Goal: Share content

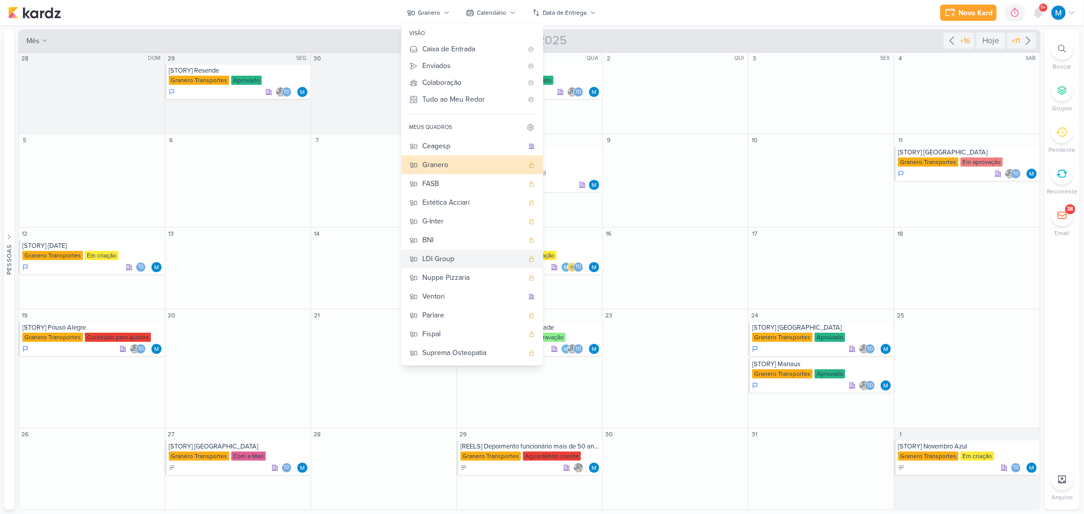
click at [438, 252] on button "LDI Group" at bounding box center [472, 259] width 141 height 19
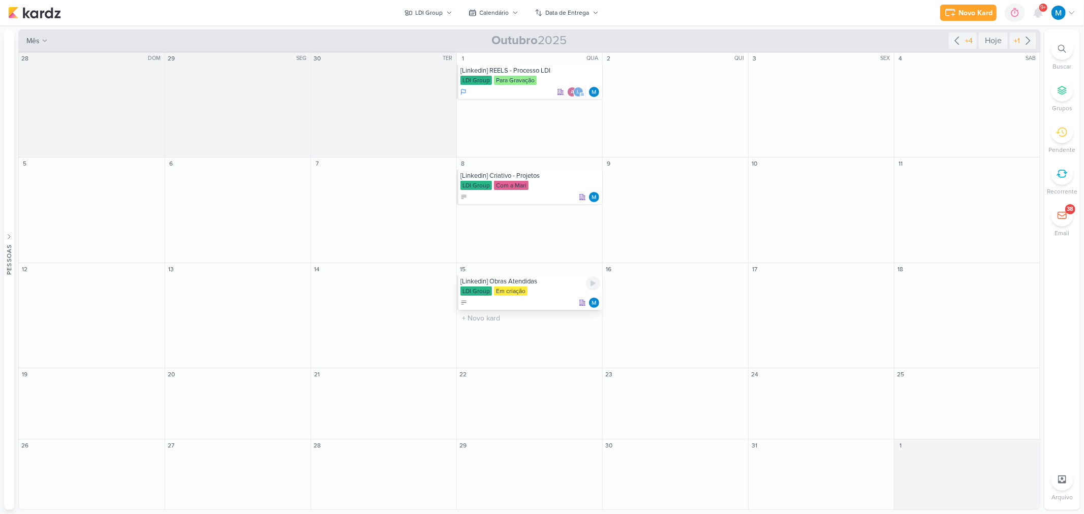
click at [550, 287] on div "LDI Group Em criação" at bounding box center [530, 292] width 140 height 10
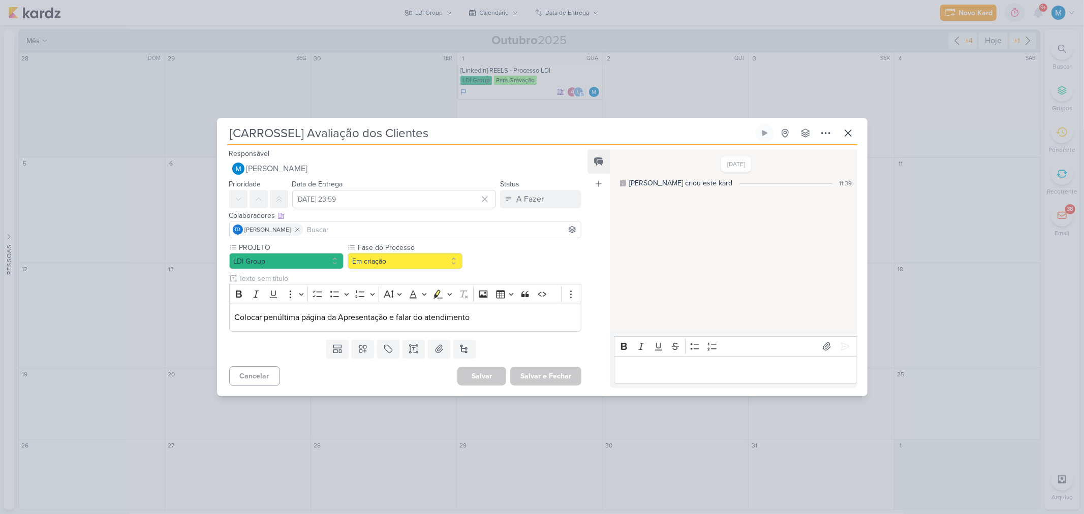
type input "[Linkedin] Obras Atendidas"
click at [849, 133] on icon at bounding box center [848, 133] width 6 height 6
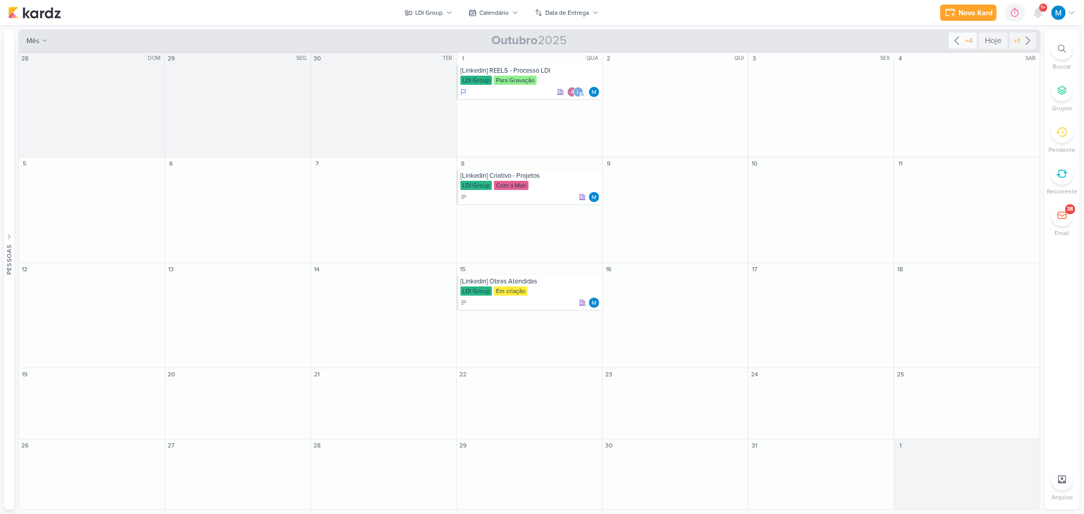
click at [956, 39] on icon at bounding box center [957, 41] width 4 height 8
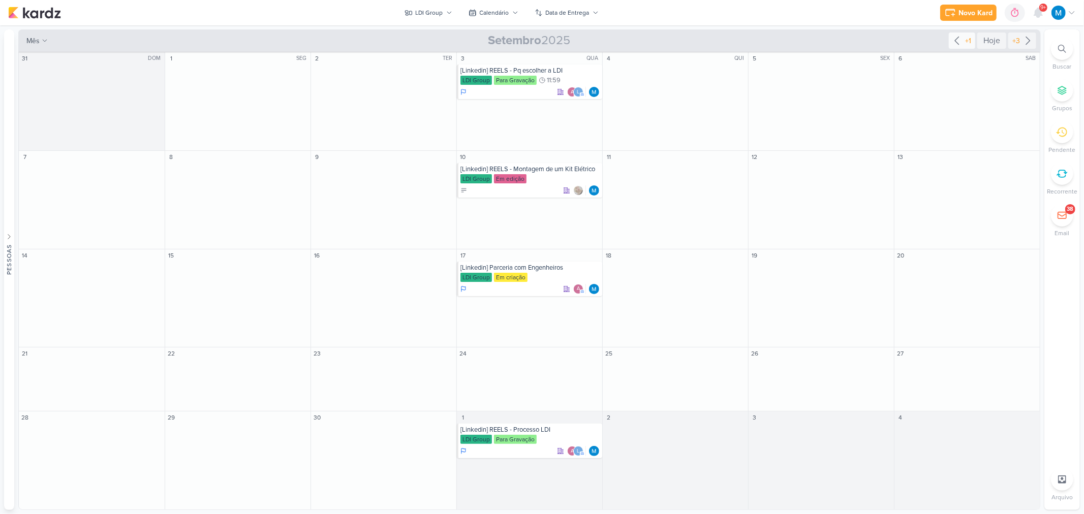
click at [958, 41] on icon at bounding box center [957, 41] width 12 height 12
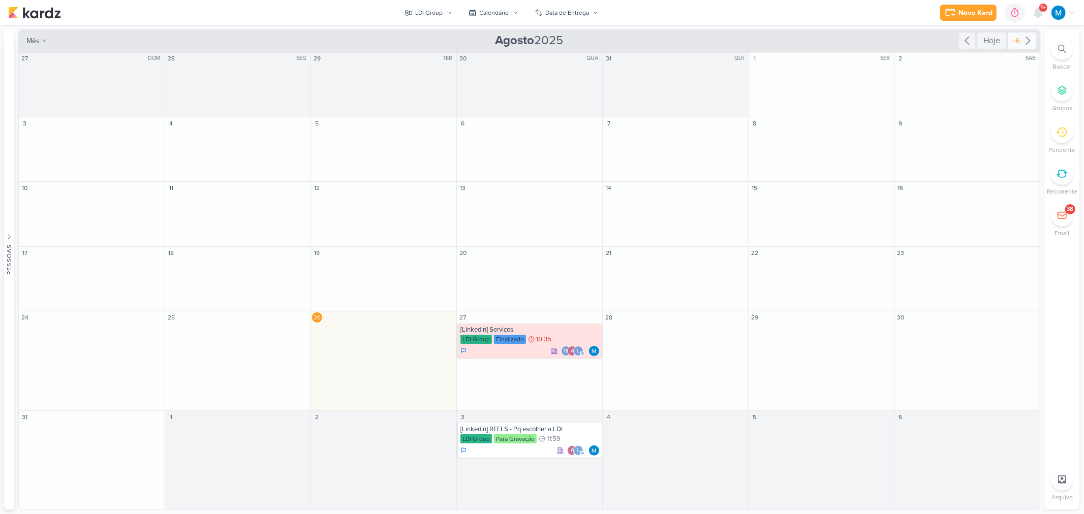
click at [1029, 39] on icon at bounding box center [1028, 41] width 4 height 8
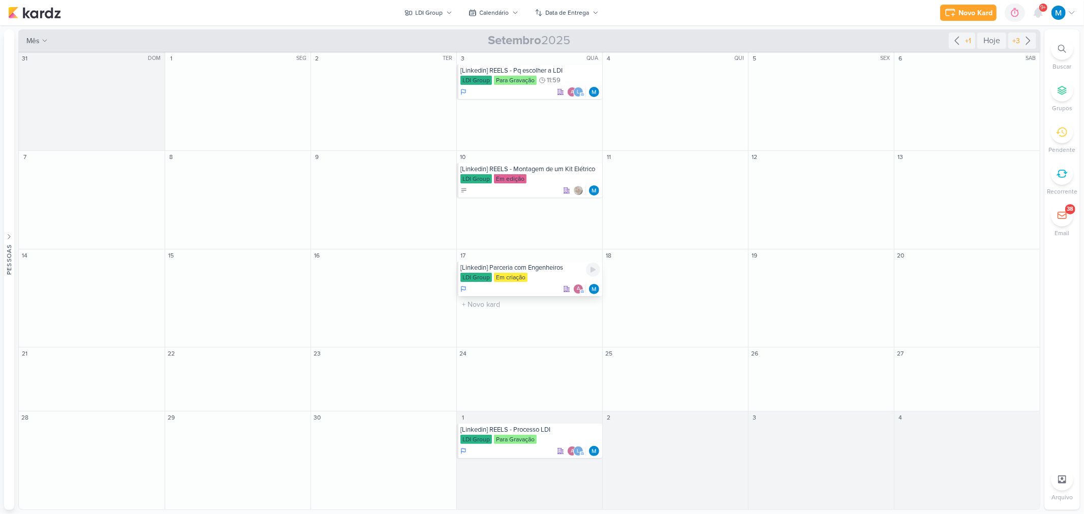
click at [545, 270] on div "[Linkedin] Parceria com Engenheiros" at bounding box center [530, 268] width 140 height 8
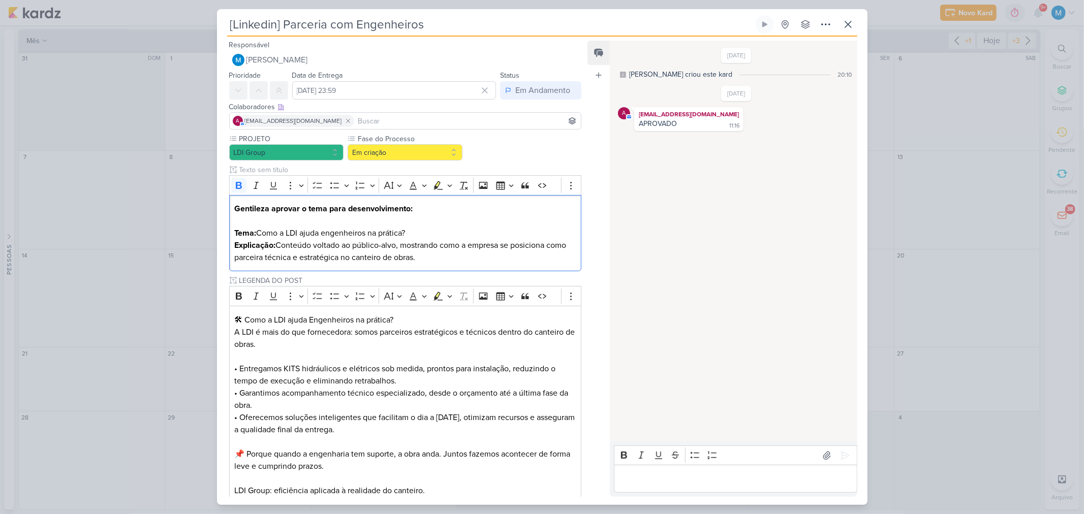
drag, startPoint x: 422, startPoint y: 262, endPoint x: 219, endPoint y: 193, distance: 214.7
click at [219, 193] on div "PROJETO LDI Group Fase do Processo" at bounding box center [401, 358] width 369 height 448
copy div "Gentileza aprovar o tema para desenvolvimento: Tema: Como a LDI ajuda engenheir…"
drag, startPoint x: 376, startPoint y: 119, endPoint x: 394, endPoint y: 104, distance: 24.1
click at [376, 119] on input at bounding box center [467, 121] width 223 height 12
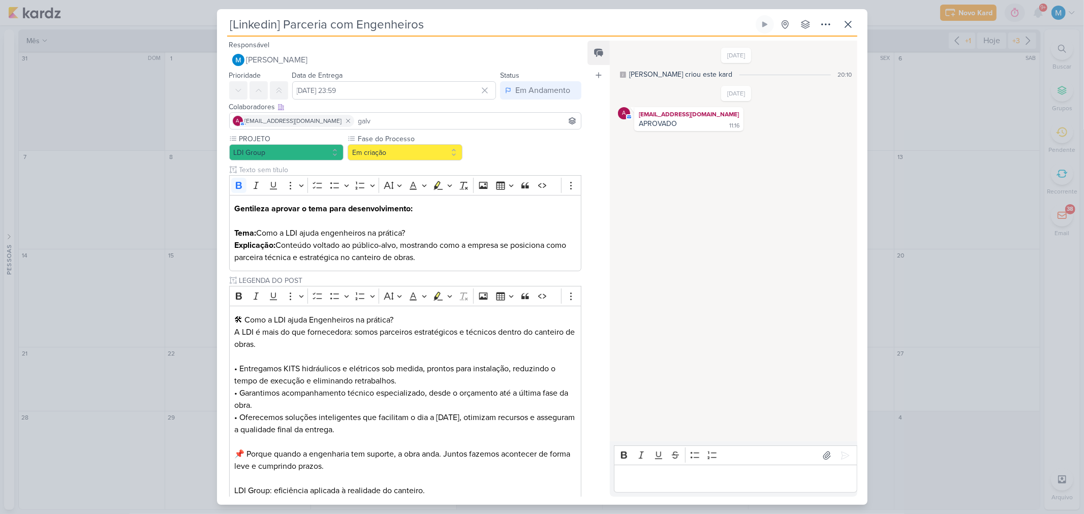
click at [375, 122] on input "galv" at bounding box center [467, 121] width 223 height 12
type input "galv"
click at [311, 137] on button "[PERSON_NAME]" at bounding box center [406, 140] width 352 height 18
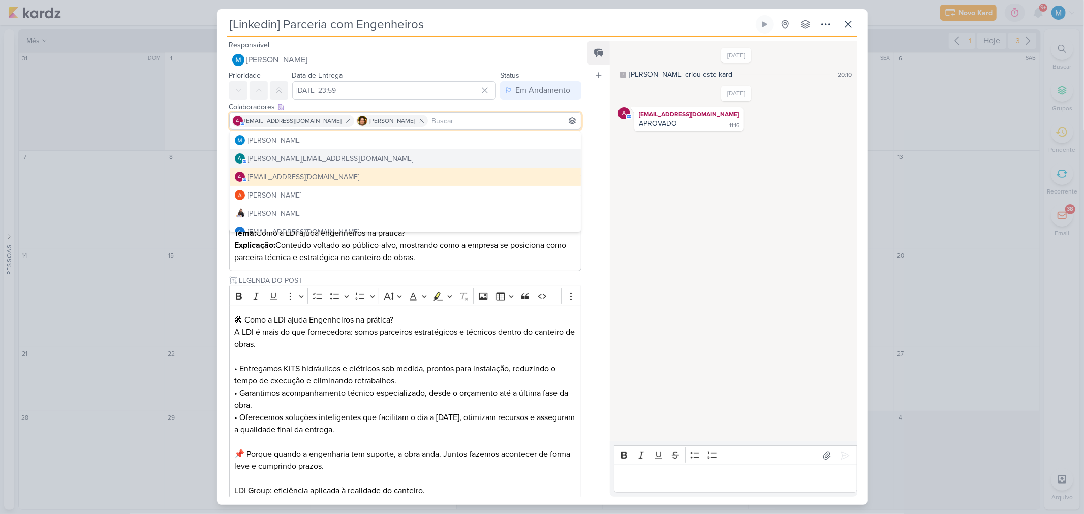
click at [529, 44] on div "Responsável [PERSON_NAME] Nenhum contato encontrado create new contact Novo Con…" at bounding box center [401, 54] width 369 height 30
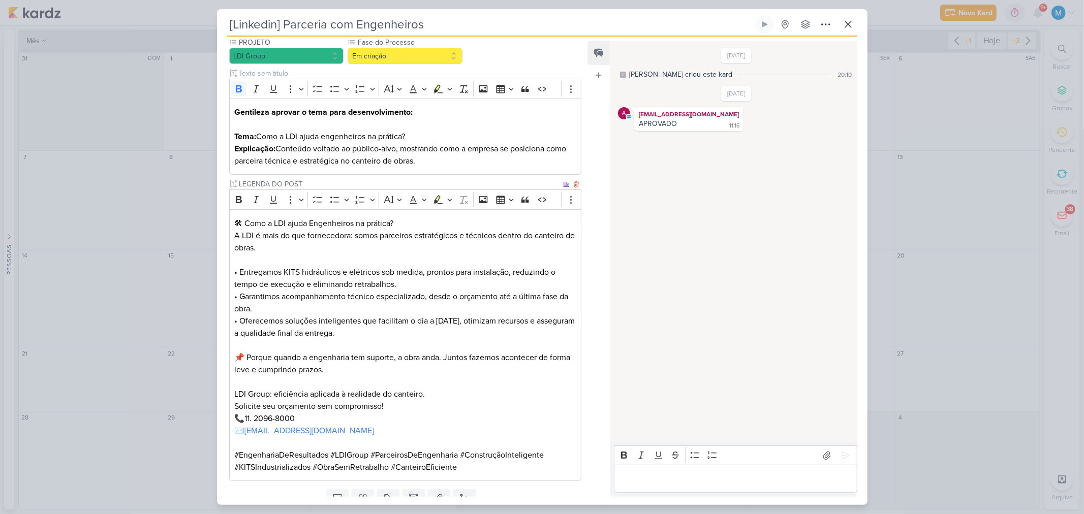
click at [539, 449] on p "#EngenhariaDeResultados #LDIGroup #ParceirosDeEngenharia #ConstruçãoInteligente…" at bounding box center [405, 461] width 342 height 24
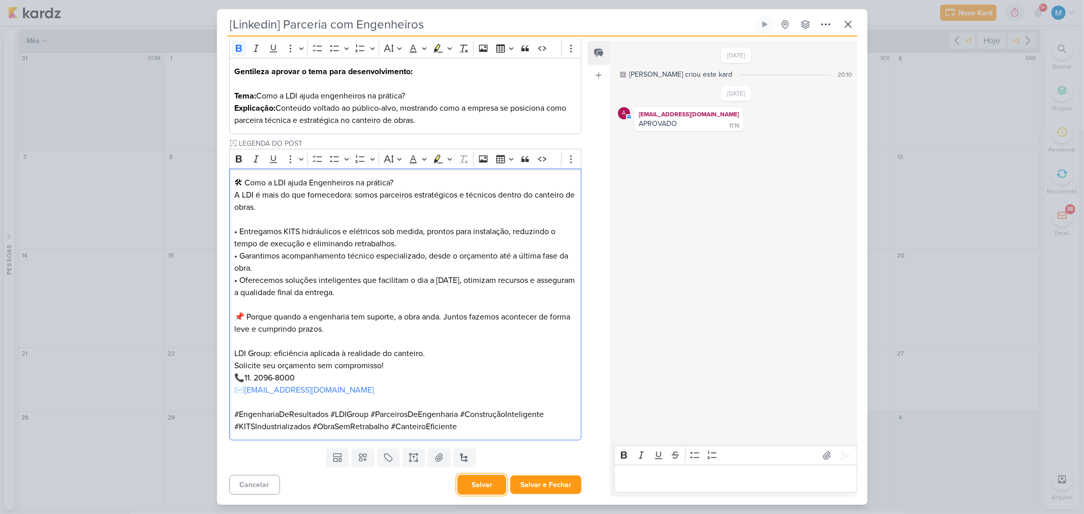
click at [480, 480] on button "Salvar" at bounding box center [481, 485] width 49 height 20
click at [831, 25] on icon at bounding box center [826, 24] width 12 height 12
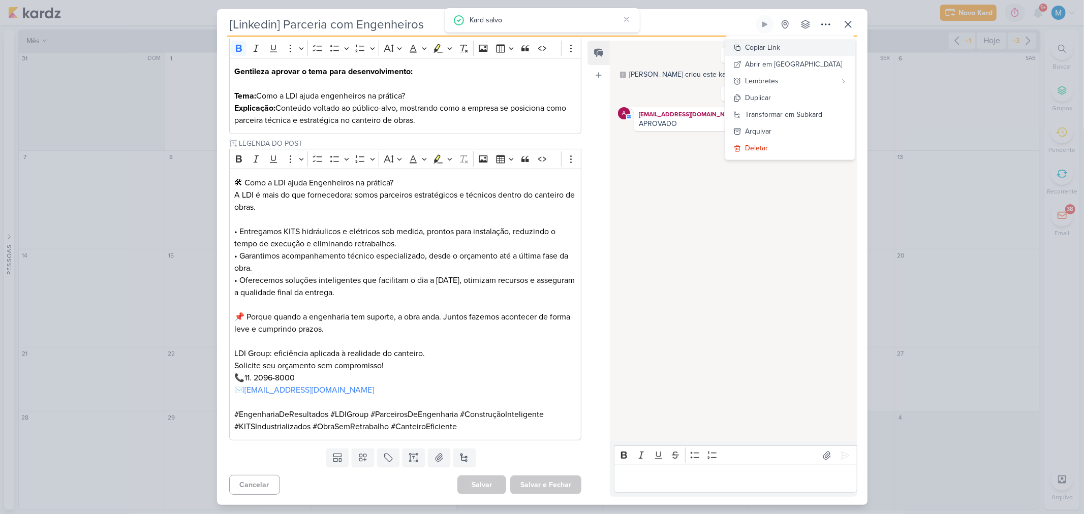
click at [801, 47] on button "Copiar Link" at bounding box center [790, 47] width 130 height 17
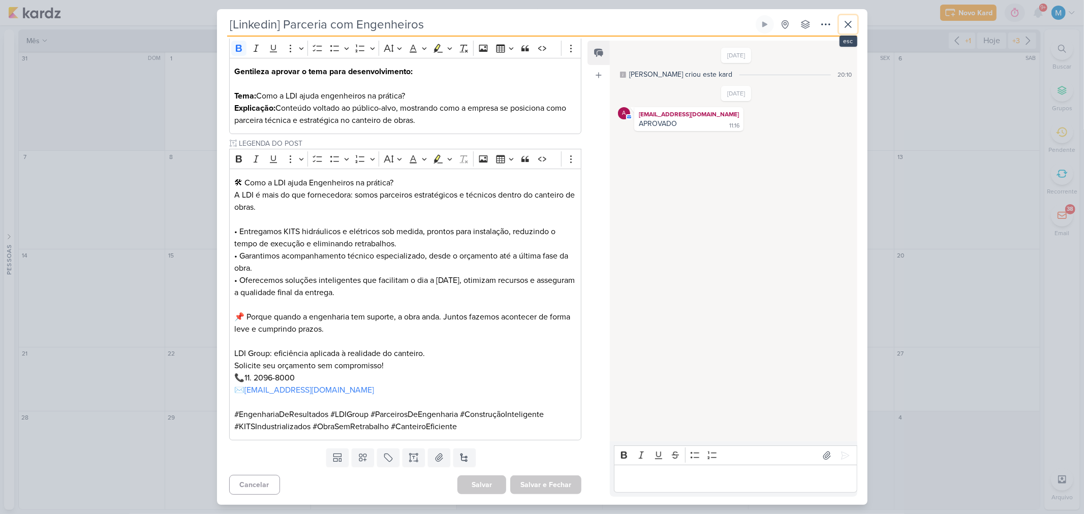
drag, startPoint x: 848, startPoint y: 24, endPoint x: 535, endPoint y: 187, distance: 352.3
click at [848, 24] on icon at bounding box center [848, 24] width 6 height 6
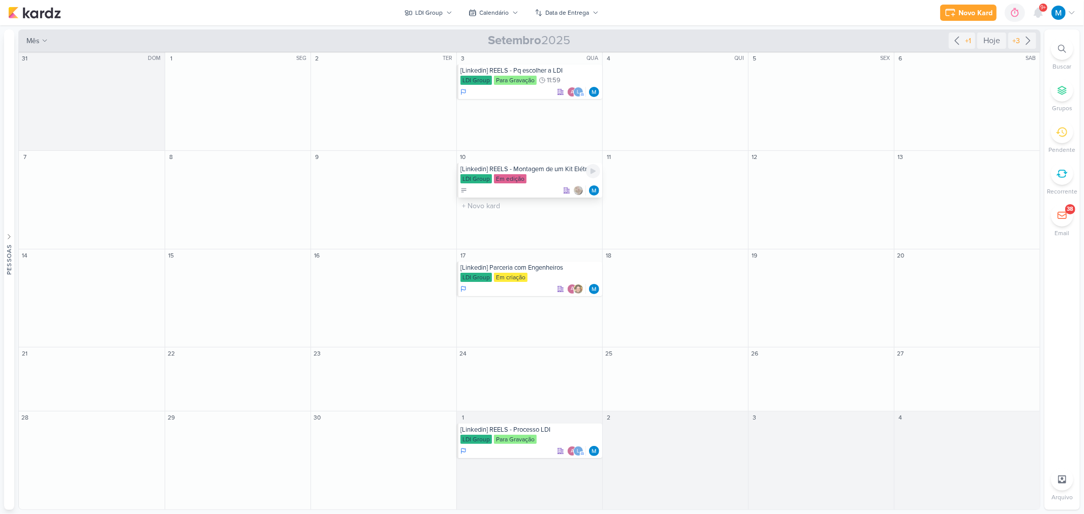
click at [542, 172] on div "[Linkedin] REELS - Montagem de um Kit Elétrico" at bounding box center [530, 169] width 140 height 8
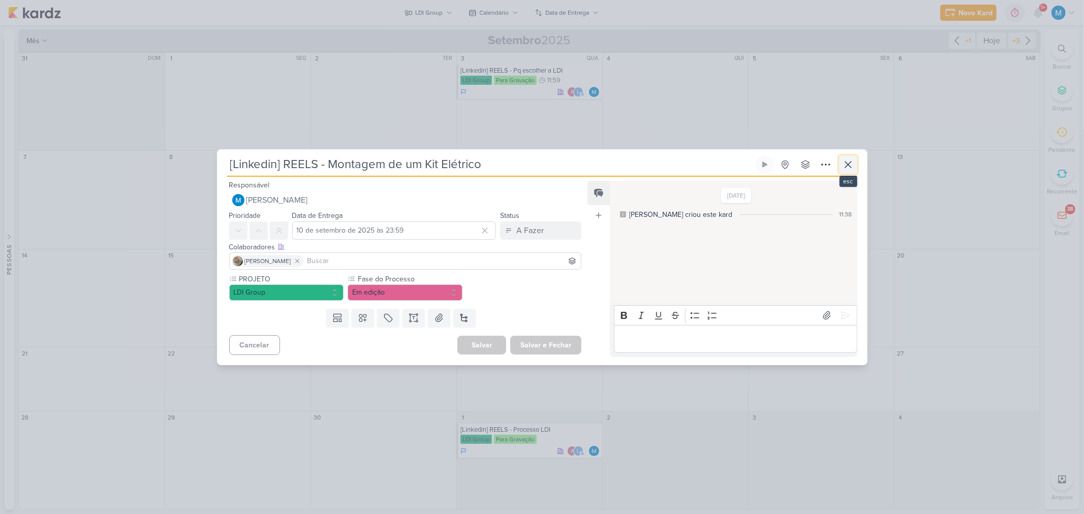
click at [846, 167] on icon at bounding box center [848, 165] width 6 height 6
